Goal: Transaction & Acquisition: Book appointment/travel/reservation

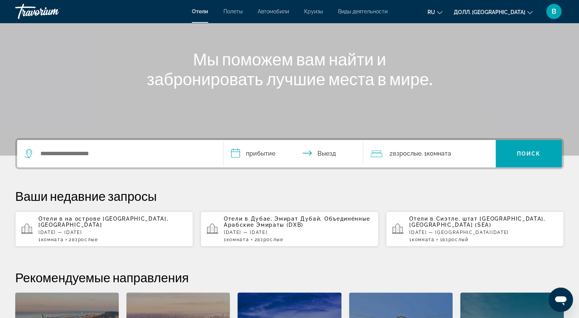
scroll to position [76, 0]
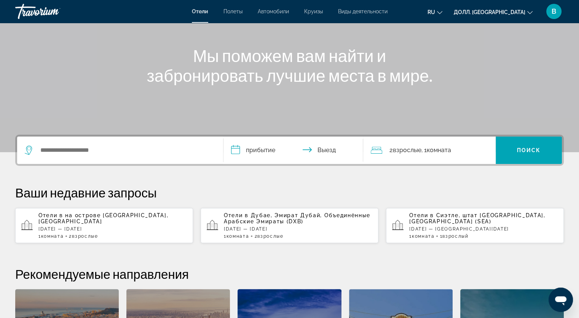
click at [441, 149] on ya-tr-span "Комната" at bounding box center [438, 150] width 24 height 7
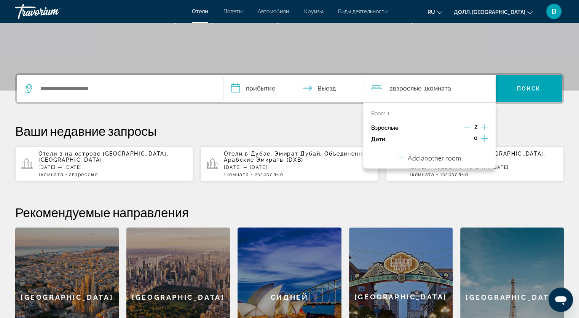
scroll to position [186, 0]
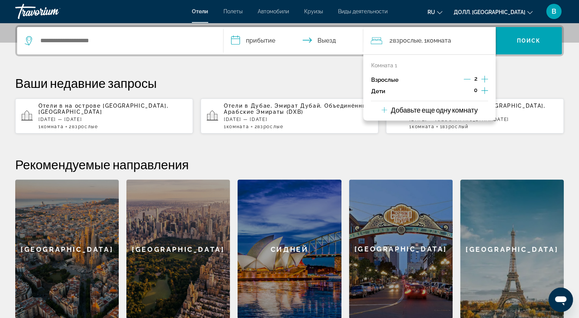
click at [484, 79] on icon "Увеличение числа взрослых" at bounding box center [484, 79] width 7 height 7
click at [484, 77] on icon "Увеличение числа взрослых" at bounding box center [484, 79] width 7 height 9
click at [467, 79] on icon "Уменьшающийся возраст взрослых" at bounding box center [467, 79] width 7 height 7
click at [382, 110] on icon "Путешественники: 2 взрослых, 0 детей" at bounding box center [384, 109] width 6 height 9
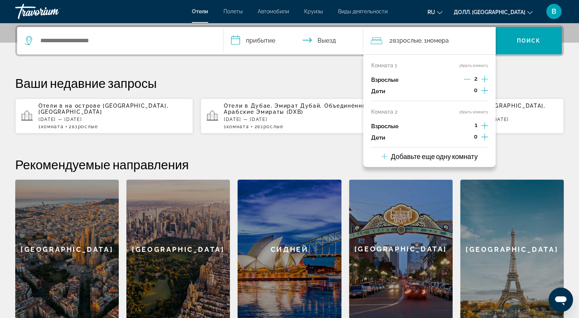
click at [385, 156] on icon "Путешественники: 3 взрослых, 0 детей" at bounding box center [384, 156] width 6 height 9
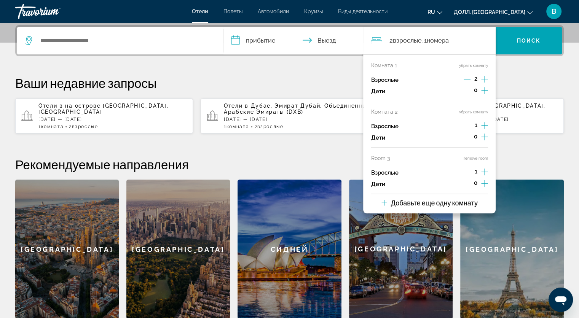
click at [381, 202] on icon "Travelers: 4 adults, 0 children" at bounding box center [384, 202] width 6 height 9
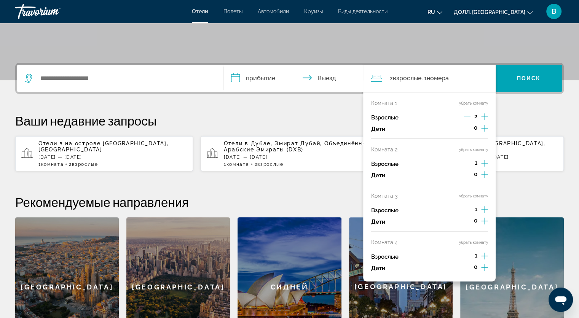
scroll to position [148, 0]
click at [484, 116] on icon "Увеличение числа взрослых" at bounding box center [484, 117] width 7 height 7
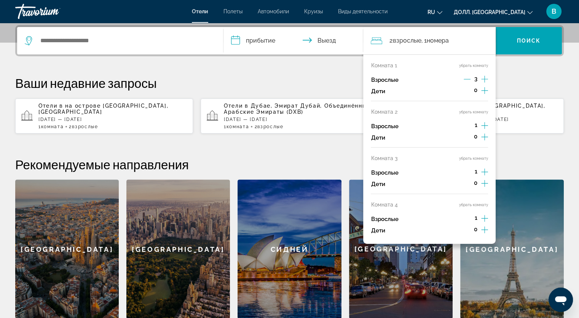
click at [484, 116] on div "Комната 2 убрать комнату Взрослые 1 Дети 0" at bounding box center [429, 128] width 117 height 39
click at [483, 76] on icon "Увеличение числа взрослых" at bounding box center [484, 79] width 7 height 9
click at [485, 122] on icon "Увеличение числа взрослых" at bounding box center [484, 125] width 7 height 9
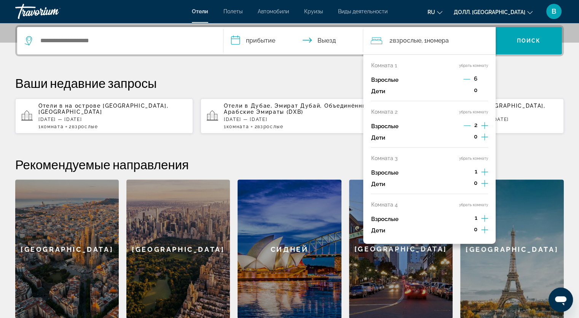
click at [484, 122] on icon "Увеличение числа взрослых" at bounding box center [484, 125] width 7 height 9
click at [484, 122] on icon "Увеличение числа взрослых" at bounding box center [484, 125] width 7 height 7
click at [484, 122] on icon "Увеличение числа взрослых" at bounding box center [484, 125] width 7 height 9
click at [484, 173] on icon "Увеличение числа взрослых" at bounding box center [484, 172] width 7 height 7
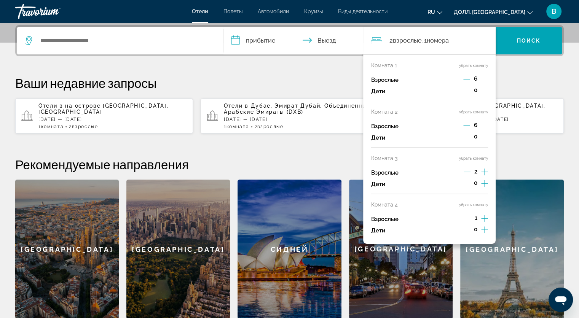
click at [484, 173] on icon "Увеличение числа взрослых" at bounding box center [484, 171] width 7 height 9
click at [484, 172] on icon "Увеличение числа взрослых" at bounding box center [484, 171] width 7 height 9
click at [486, 218] on icon "Увеличение числа взрослых" at bounding box center [484, 218] width 7 height 9
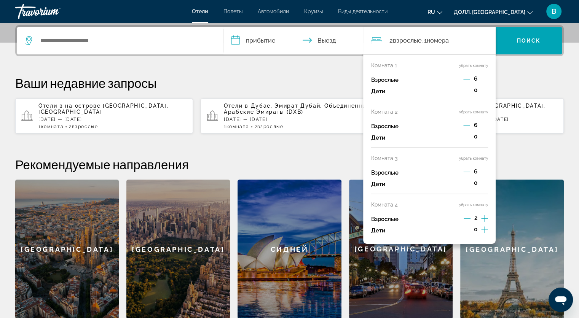
click at [486, 218] on icon "Увеличение числа взрослых" at bounding box center [484, 218] width 7 height 9
click at [320, 78] on p "Ваши недавние запросы" at bounding box center [289, 82] width 548 height 15
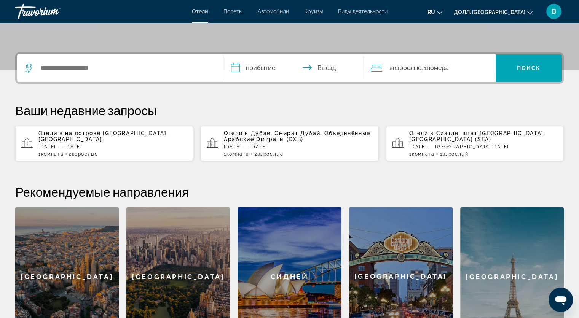
scroll to position [110, 0]
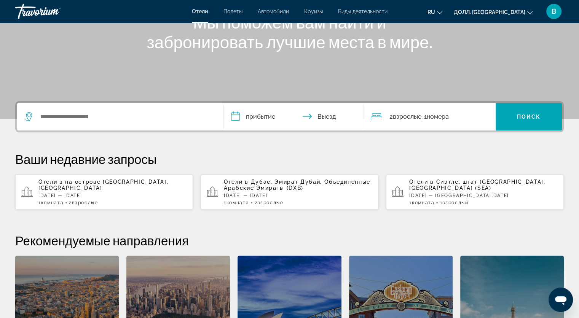
click at [280, 184] on ya-tr-span "Дубае, Эмират Дубай, Объединённые Арабские Эмираты (DXB)" at bounding box center [297, 185] width 147 height 12
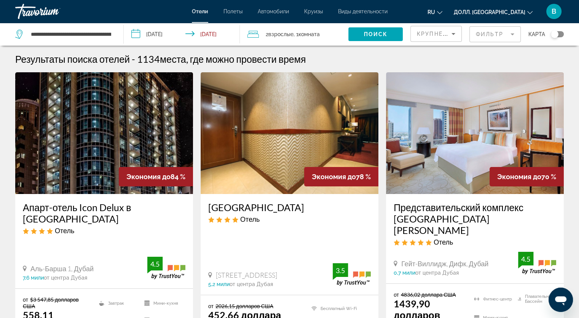
click at [474, 35] on mat-form-field "Фильтр" at bounding box center [494, 34] width 51 height 16
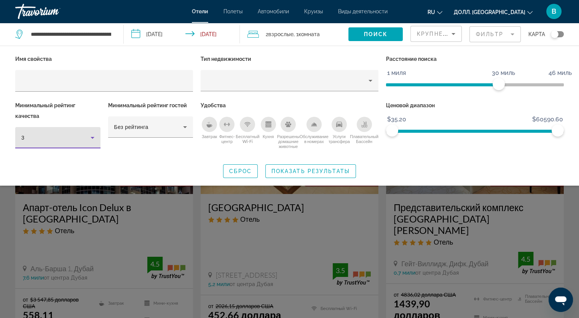
click at [91, 139] on icon "Гостиничные Фильтры" at bounding box center [92, 137] width 9 height 9
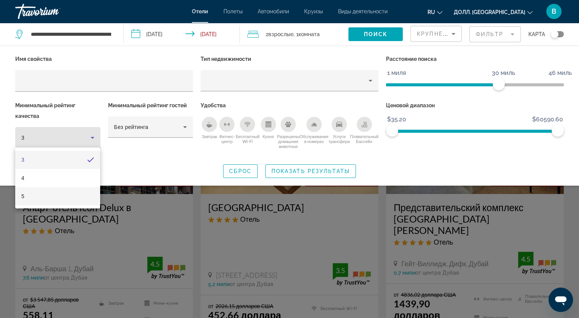
click at [49, 199] on mat-option "5" at bounding box center [57, 196] width 85 height 18
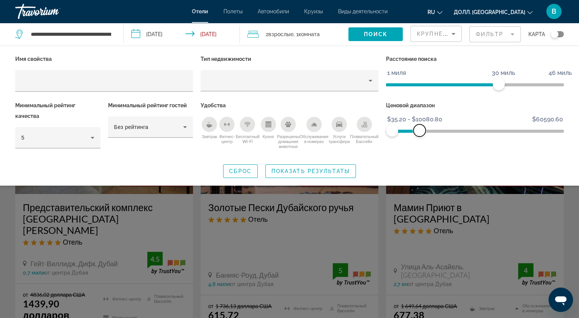
drag, startPoint x: 561, startPoint y: 129, endPoint x: 420, endPoint y: 141, distance: 141.3
click at [420, 141] on div "Ценовой диапазон $35.20 $60590.60 $35.20 $10080.80 $35.20 - $10080.80" at bounding box center [474, 128] width 185 height 57
click at [282, 170] on ya-tr-span "Показать результаты" at bounding box center [310, 171] width 78 height 6
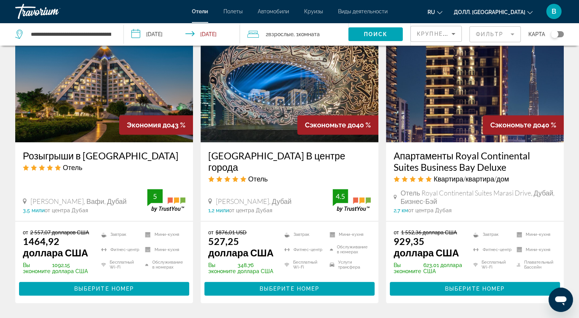
scroll to position [685, 0]
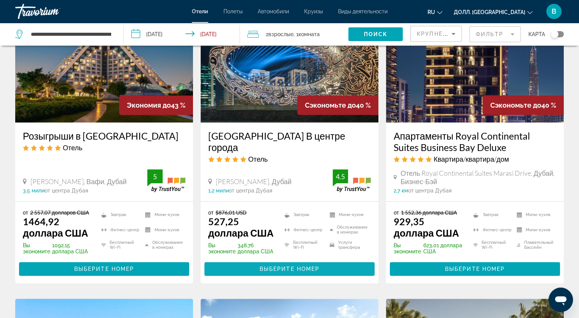
click at [315, 266] on span "Выберите номер" at bounding box center [290, 269] width 60 height 6
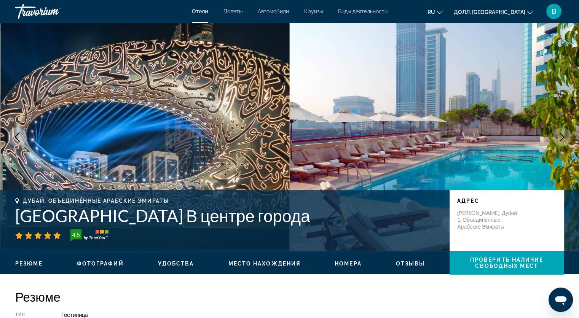
click at [564, 134] on icon "Следующее изображение" at bounding box center [561, 136] width 9 height 9
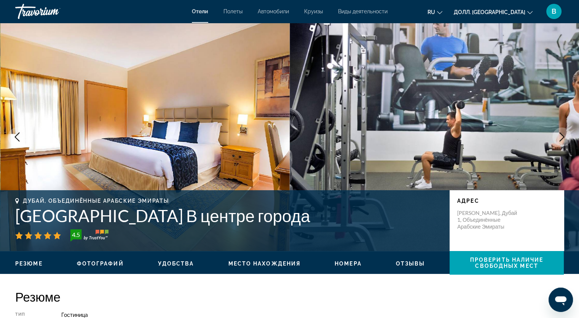
click at [563, 136] on icon "Следующее изображение" at bounding box center [561, 136] width 5 height 9
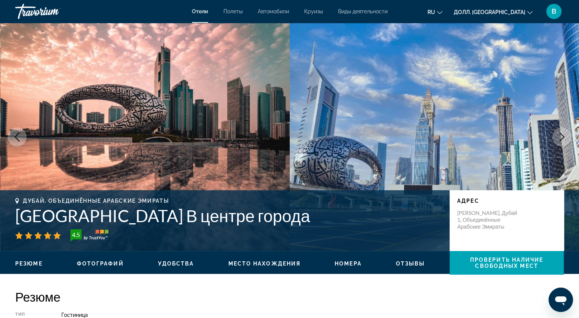
click at [563, 137] on icon "Следующее изображение" at bounding box center [561, 136] width 5 height 9
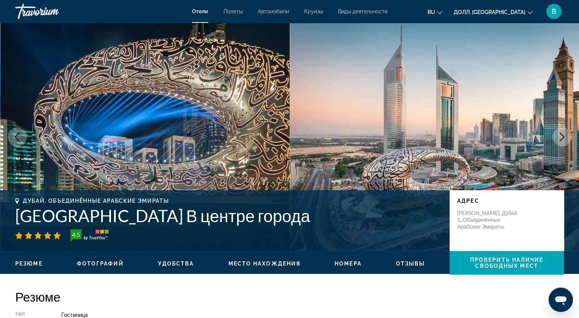
click at [564, 133] on icon "Следующее изображение" at bounding box center [561, 136] width 9 height 9
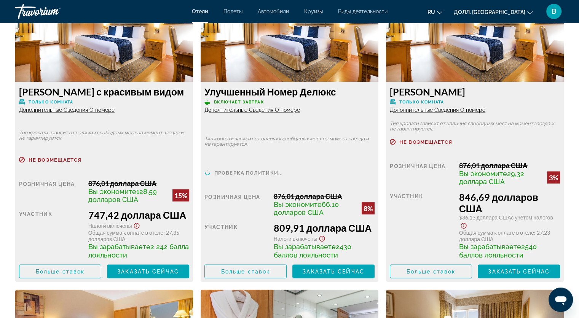
scroll to position [1408, 0]
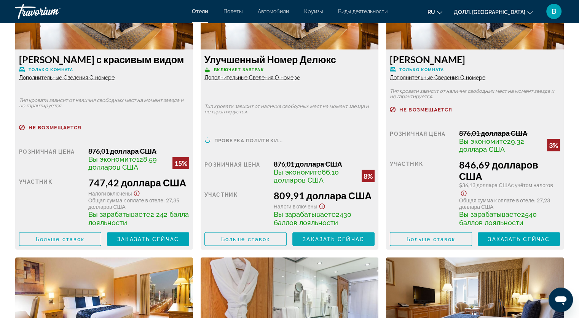
click at [336, 239] on span "Заказать сейчас" at bounding box center [334, 239] width 62 height 6
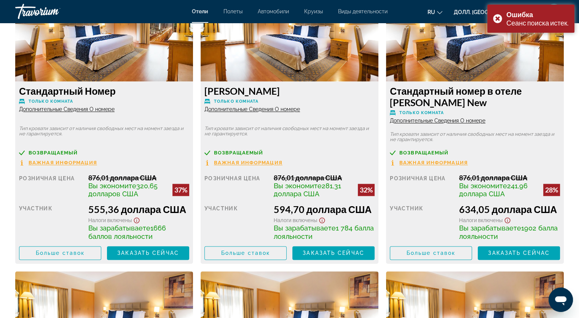
scroll to position [1104, 0]
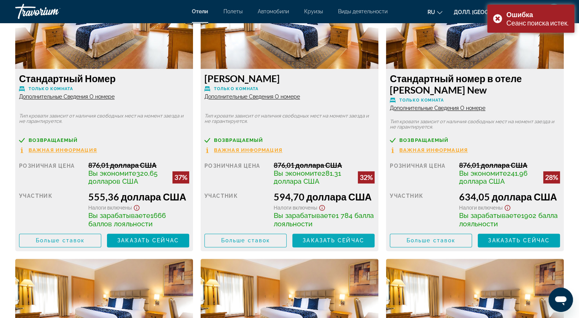
click at [333, 239] on span "Заказать сейчас" at bounding box center [334, 240] width 62 height 6
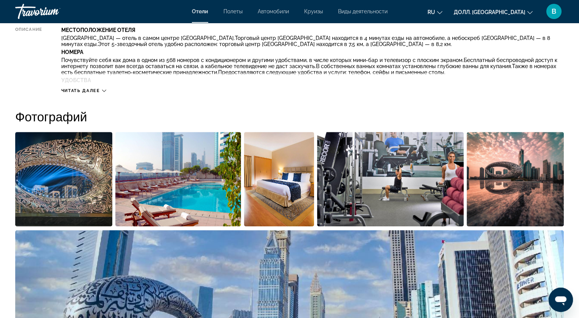
scroll to position [304, 0]
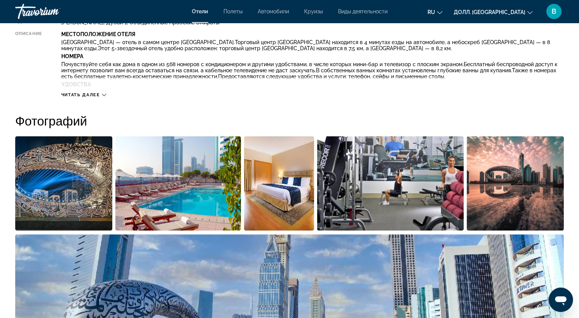
click at [96, 165] on img "Откройте слайдер с полноэкранными изображениями" at bounding box center [63, 183] width 97 height 94
